Goal: Navigation & Orientation: Find specific page/section

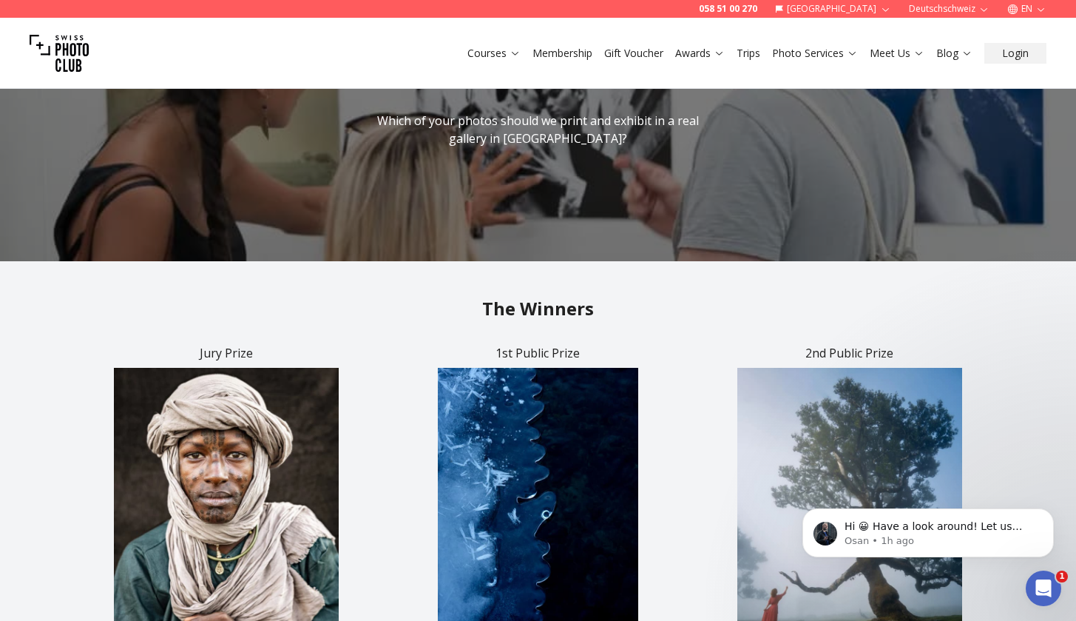
scroll to position [304, 0]
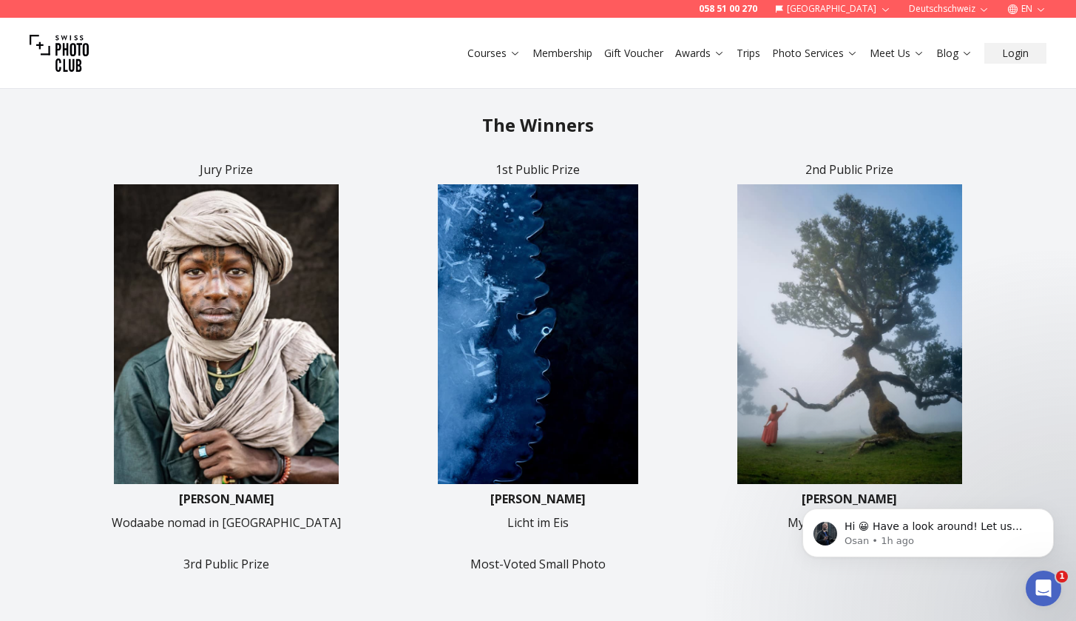
click at [917, 584] on div "Jury Prize [PERSON_NAME] nomad in [PERSON_NAME] 1st Public Prize [PERSON_NAME] …" at bounding box center [538, 544] width 923 height 766
click at [994, 471] on div "Hi 😀 Have a look around! Let us know if you have any questions. [GEOGRAPHIC_DAT…" at bounding box center [928, 464] width 272 height 185
click at [1036, 473] on div "Hi 😀 Have a look around! Let us know if you have any questions. [GEOGRAPHIC_DAT…" at bounding box center [928, 464] width 272 height 185
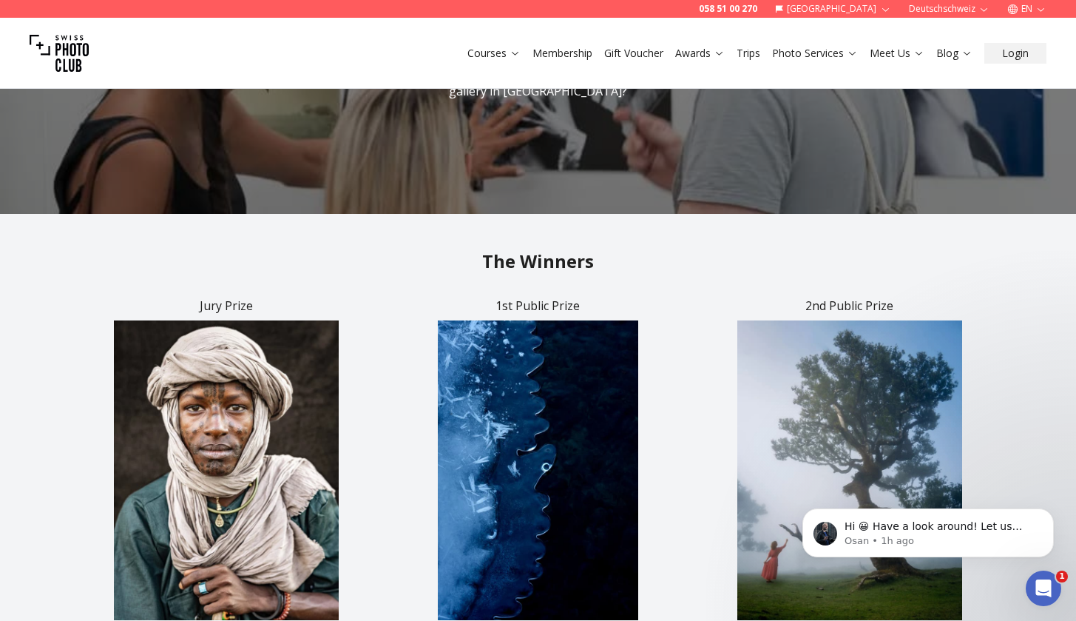
scroll to position [0, 0]
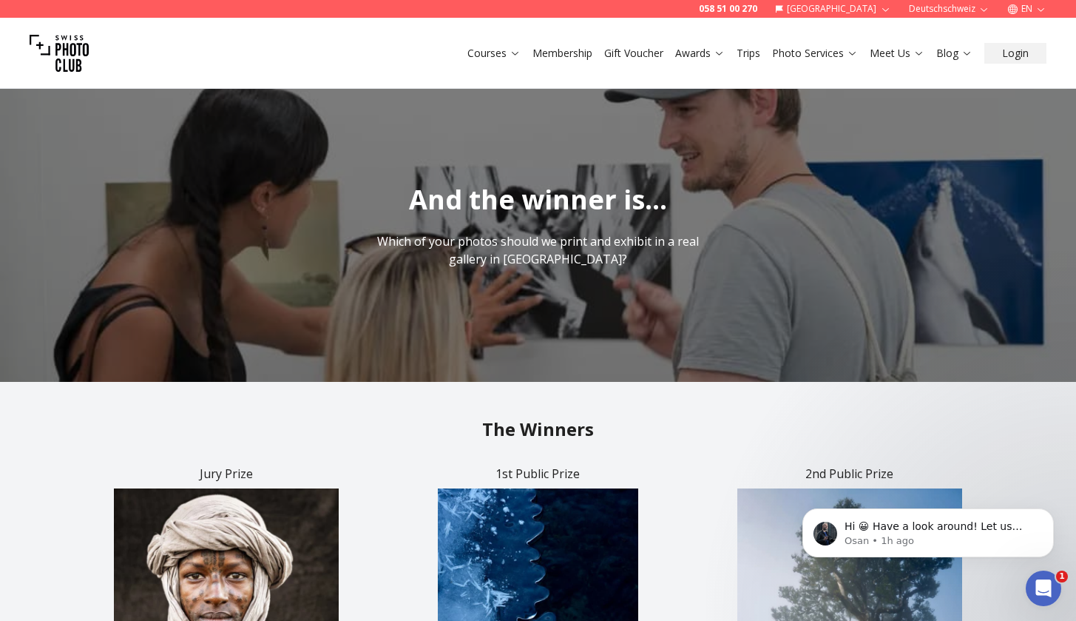
click at [757, 51] on link "Trips" at bounding box center [749, 53] width 24 height 15
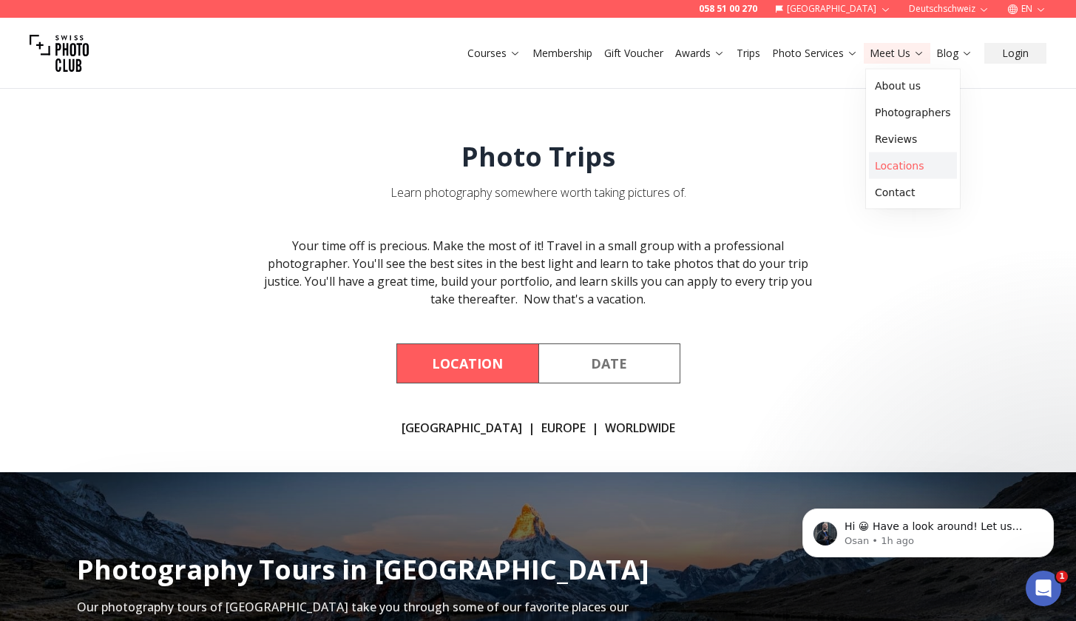
click at [897, 163] on link "Locations" at bounding box center [913, 165] width 88 height 27
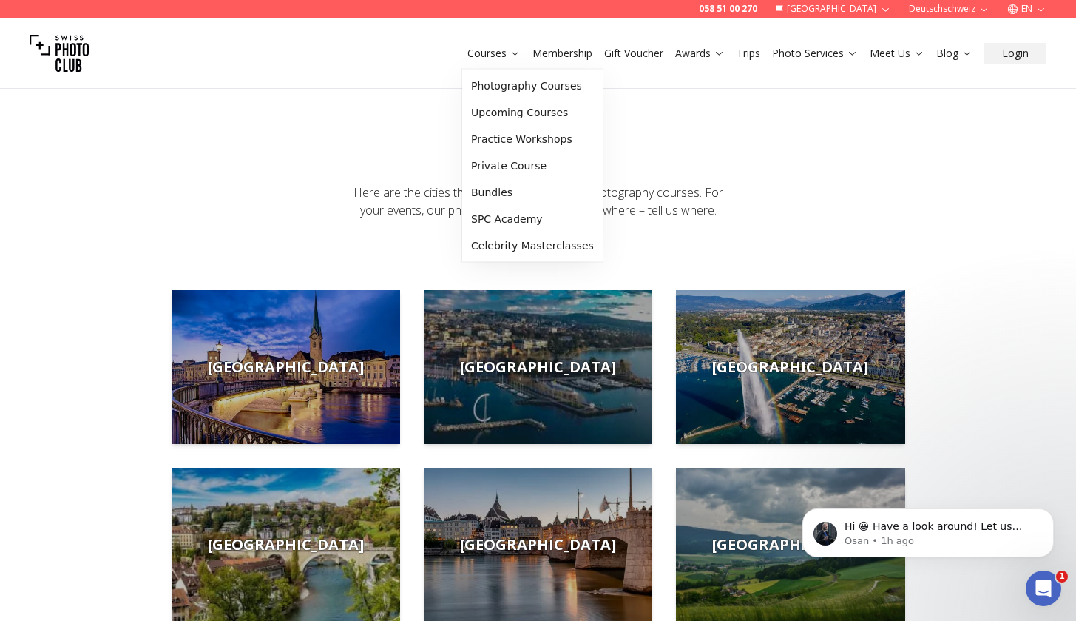
click at [509, 52] on link "Courses" at bounding box center [494, 53] width 53 height 15
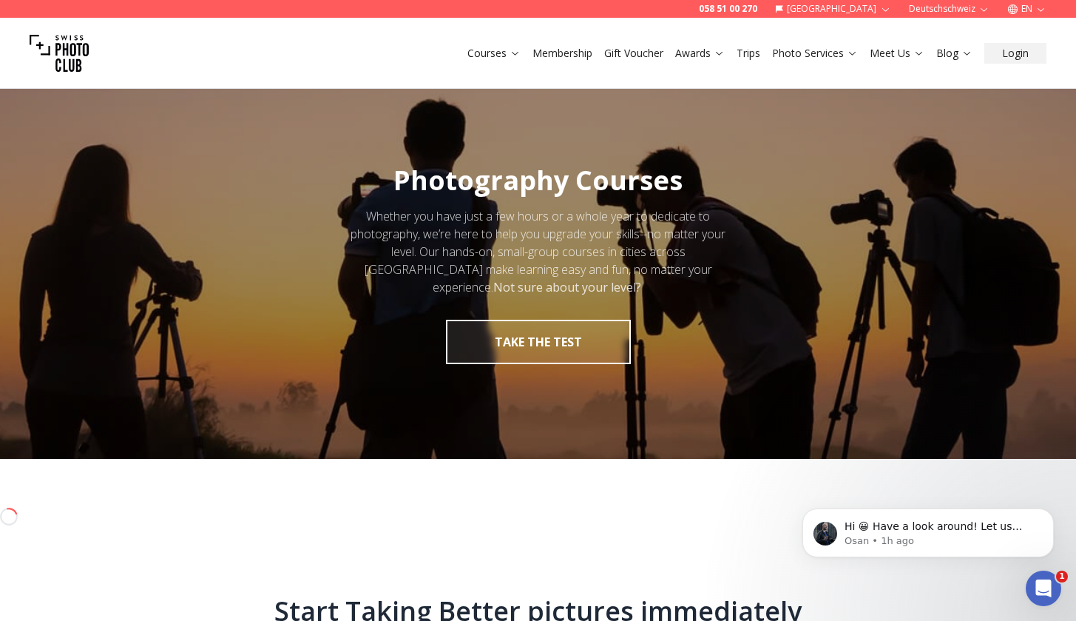
click at [509, 52] on link "Courses" at bounding box center [494, 53] width 53 height 15
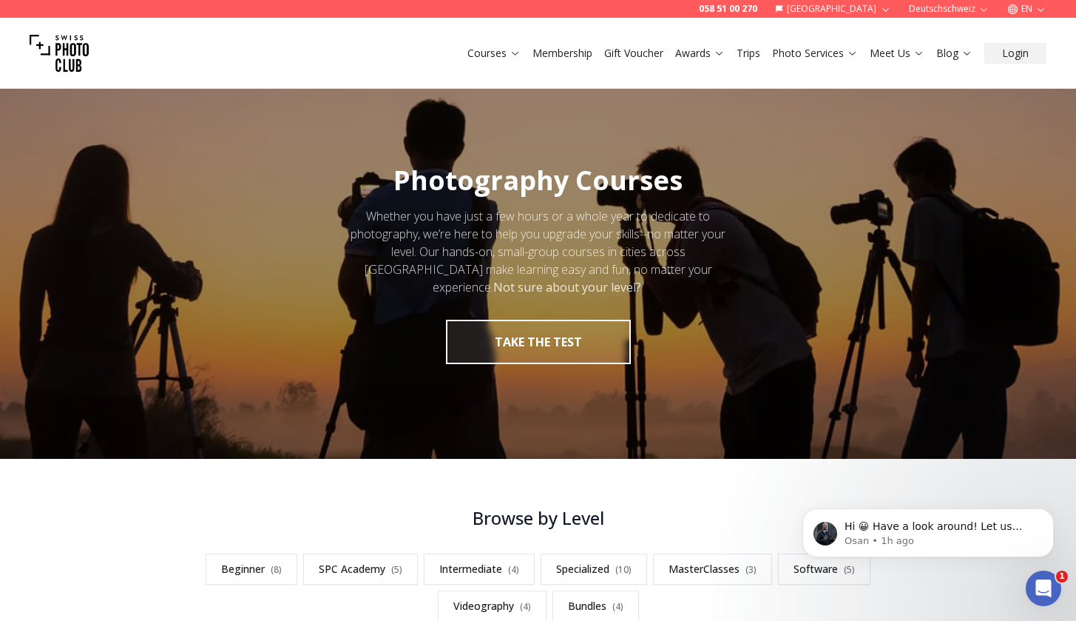
click at [810, 118] on div at bounding box center [538, 265] width 1076 height 388
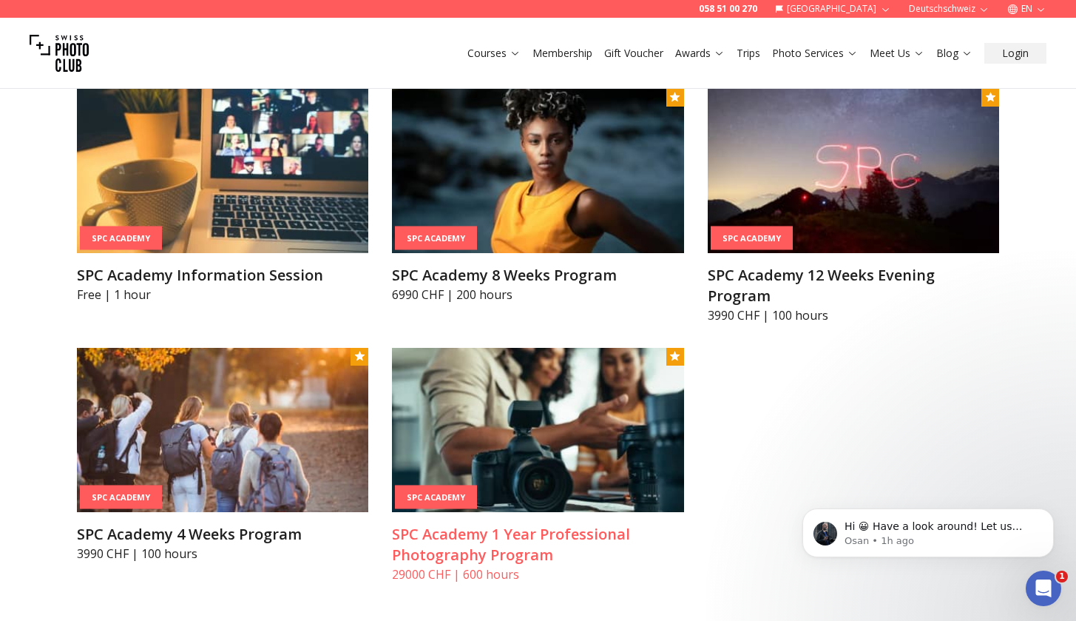
scroll to position [994, 0]
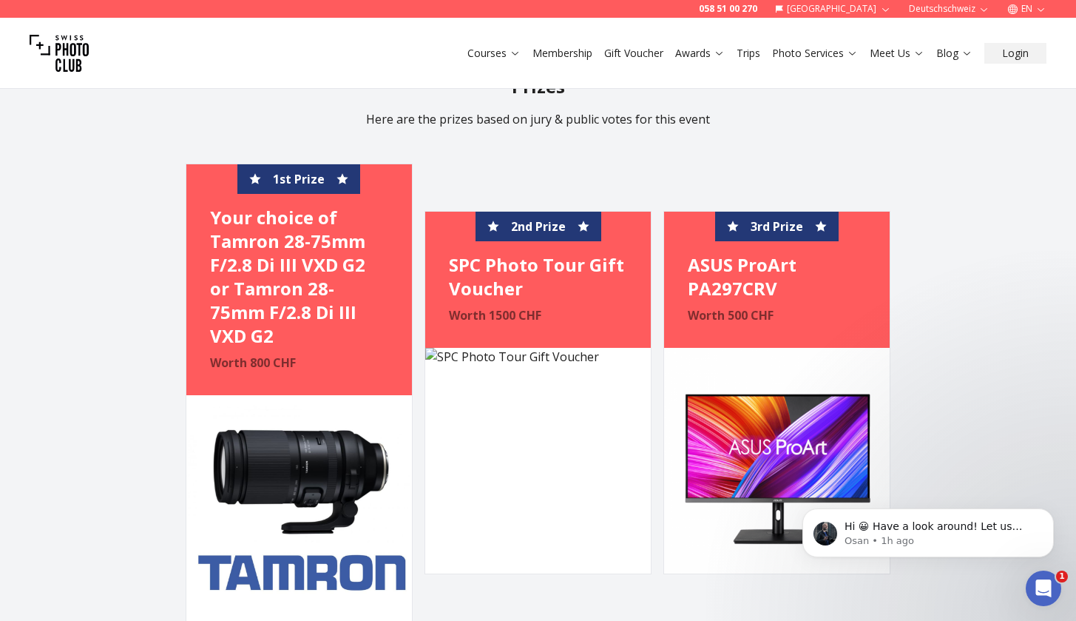
scroll to position [2110, 0]
